Goal: Task Accomplishment & Management: Manage account settings

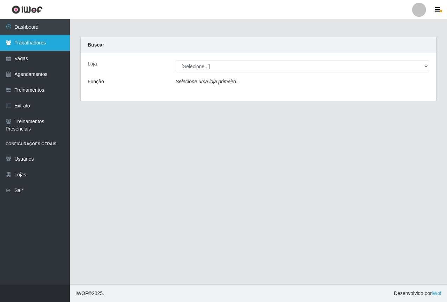
click at [24, 45] on link "Trabalhadores" at bounding box center [35, 43] width 70 height 16
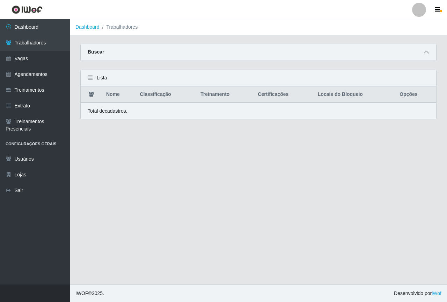
click at [424, 52] on icon at bounding box center [426, 52] width 5 height 5
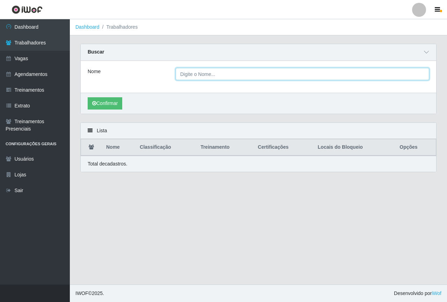
drag, startPoint x: 243, startPoint y: 77, endPoint x: 249, endPoint y: 77, distance: 5.6
click at [243, 77] on input "Nome" at bounding box center [303, 74] width 254 height 12
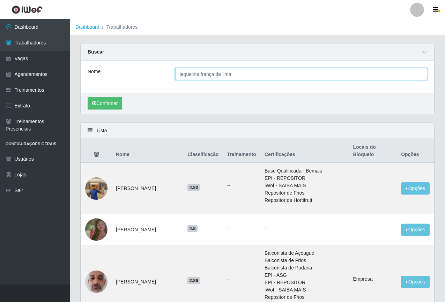
type input "jaqueline frança de lima"
click at [88, 97] on button "Confirmar" at bounding box center [105, 103] width 35 height 12
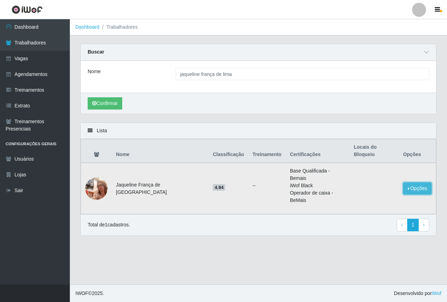
click at [415, 182] on button "Opções" at bounding box center [417, 188] width 29 height 12
click at [365, 175] on button "Bloquear - Empresa" at bounding box center [374, 182] width 56 height 15
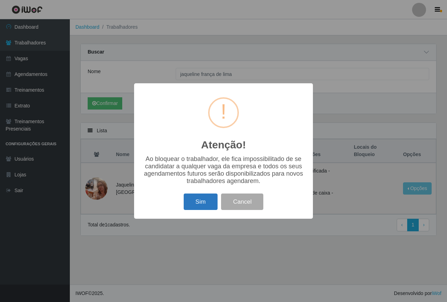
click at [209, 199] on button "Sim" at bounding box center [201, 201] width 34 height 16
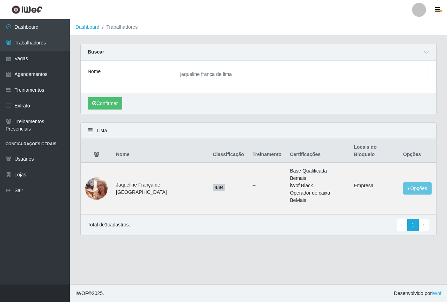
click at [192, 96] on div "Confirmar" at bounding box center [259, 103] width 356 height 21
